Goal: Information Seeking & Learning: Learn about a topic

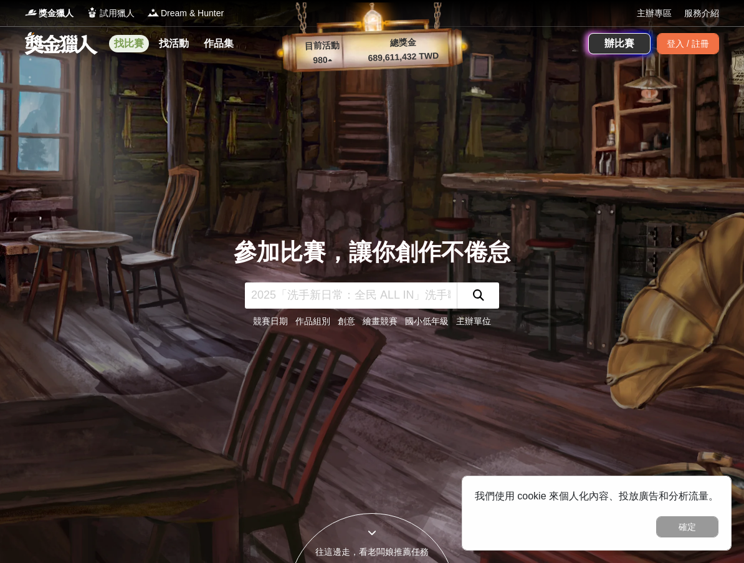
click at [130, 44] on link "找比賽" at bounding box center [129, 43] width 40 height 17
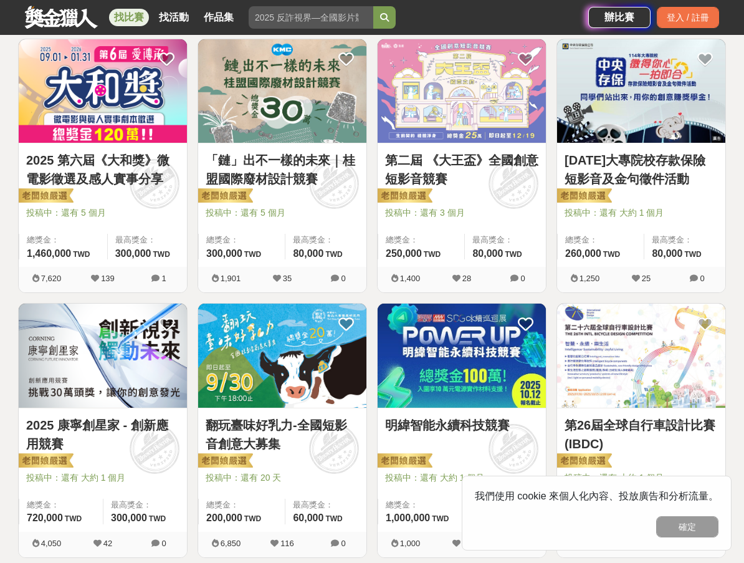
scroll to position [935, 0]
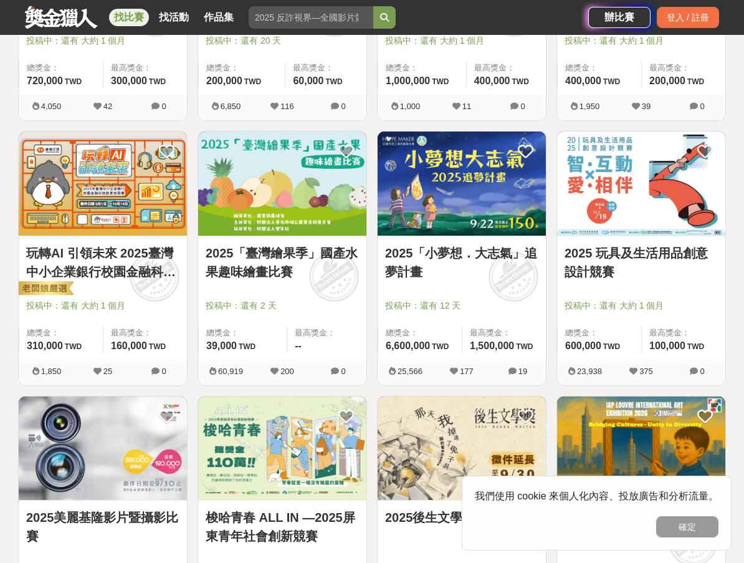
click at [114, 249] on link "玩轉AI 引領未來 2025臺灣中小企業銀行校園金融科技創意挑戰賽" at bounding box center [102, 262] width 153 height 37
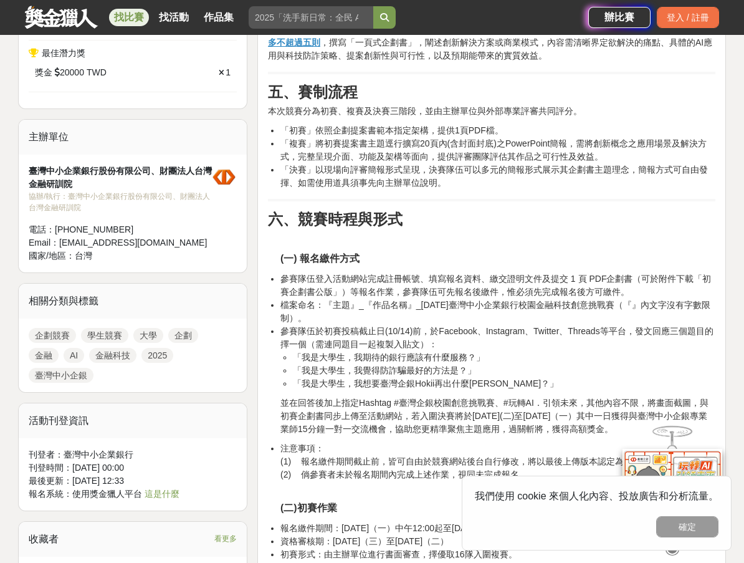
scroll to position [810, 0]
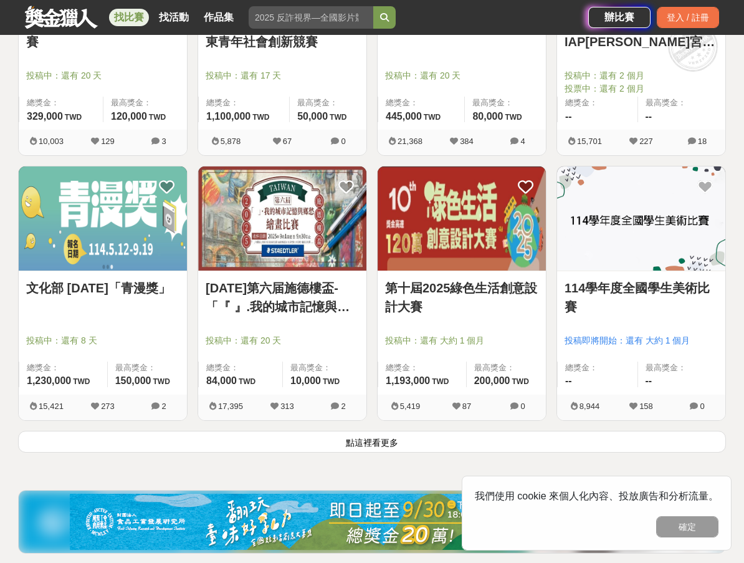
scroll to position [1496, 0]
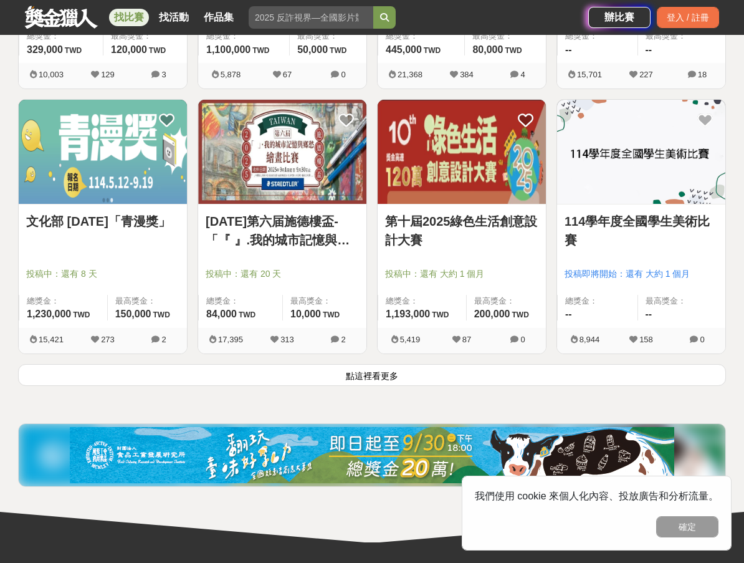
click at [404, 381] on button "點這裡看更多" at bounding box center [372, 375] width 708 height 22
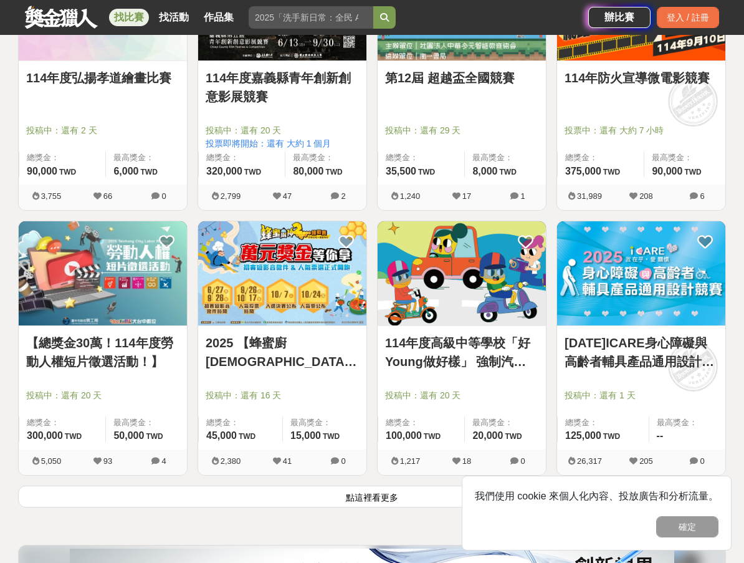
scroll to position [2993, 0]
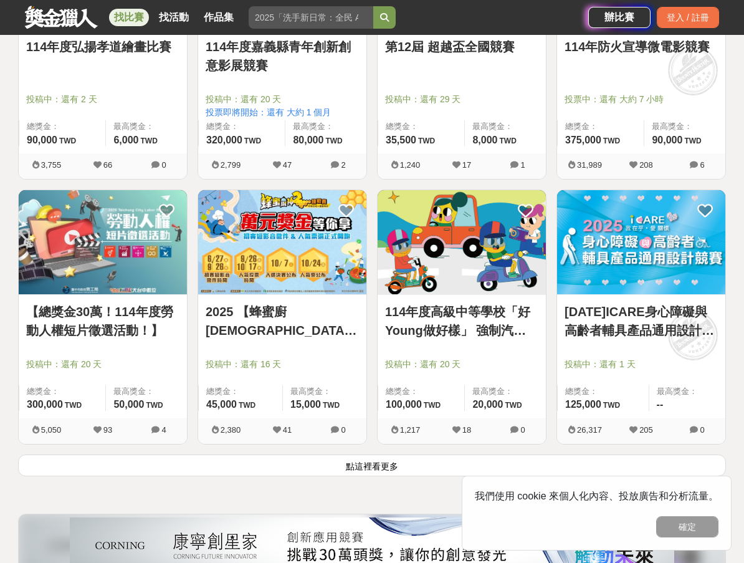
click at [407, 470] on button "點這裡看更多" at bounding box center [372, 465] width 708 height 22
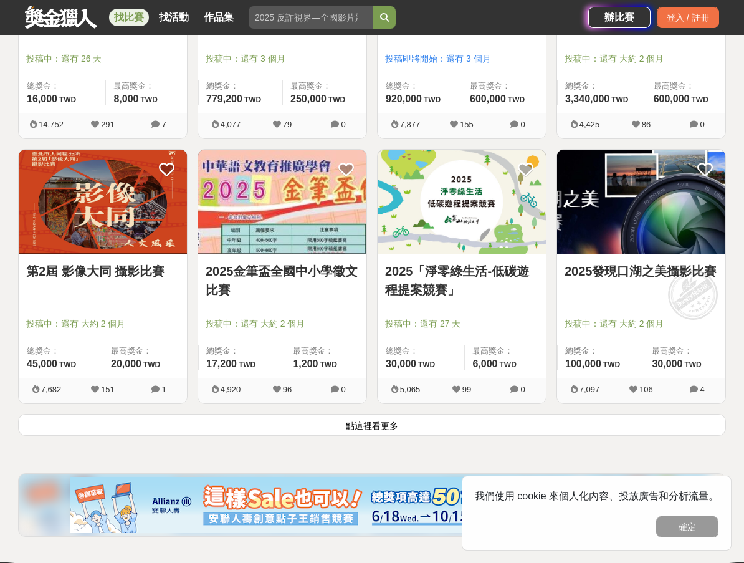
scroll to position [4801, 0]
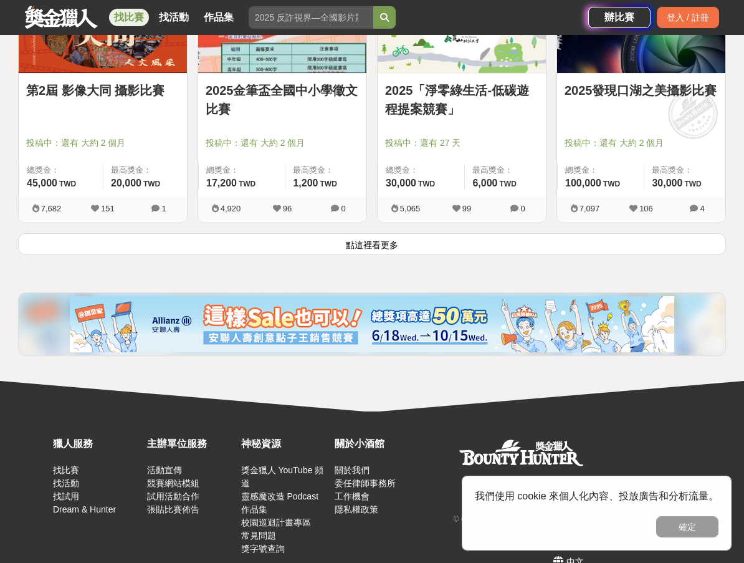
click at [385, 252] on button "點這裡看更多" at bounding box center [372, 244] width 708 height 22
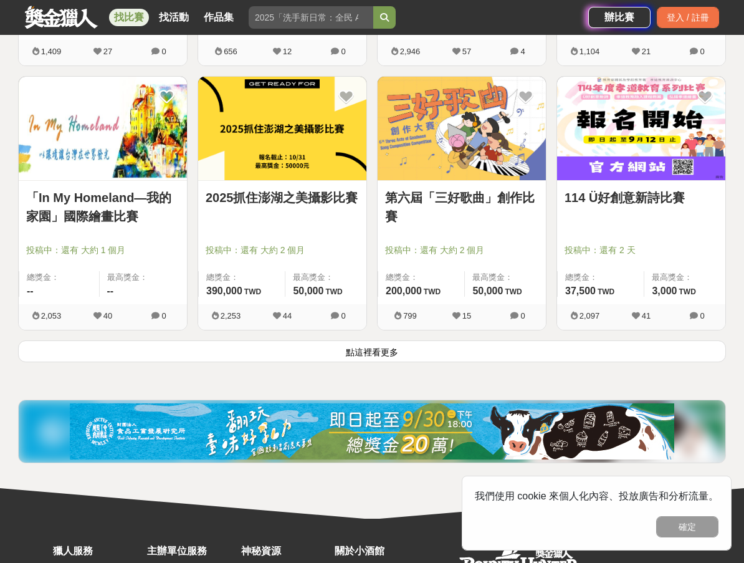
scroll to position [6360, 0]
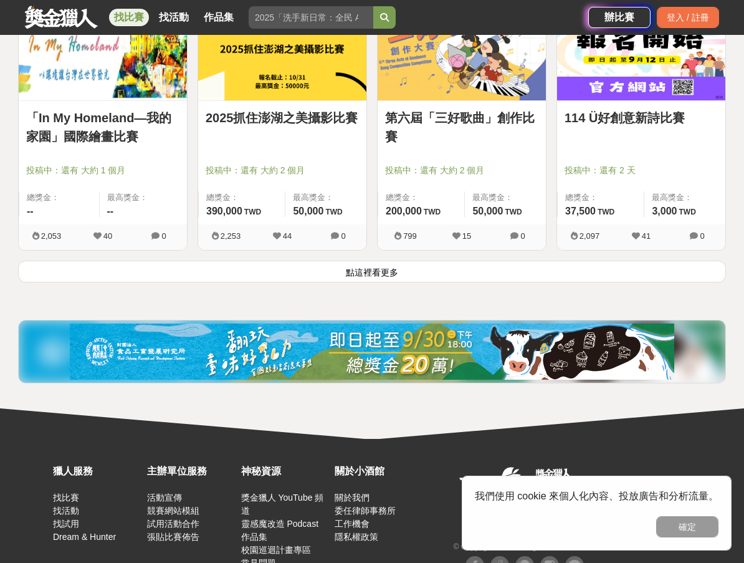
click at [363, 278] on button "點這裡看更多" at bounding box center [372, 271] width 708 height 22
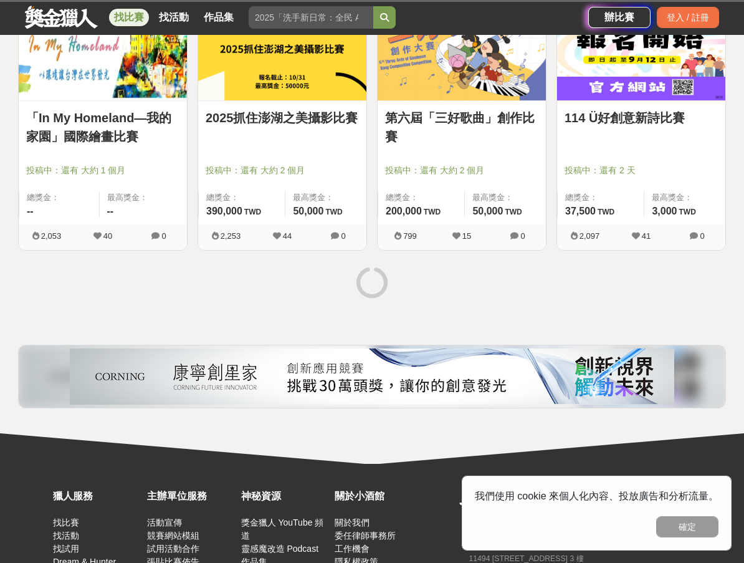
scroll to position [6443, 0]
